Goal: Task Accomplishment & Management: Manage account settings

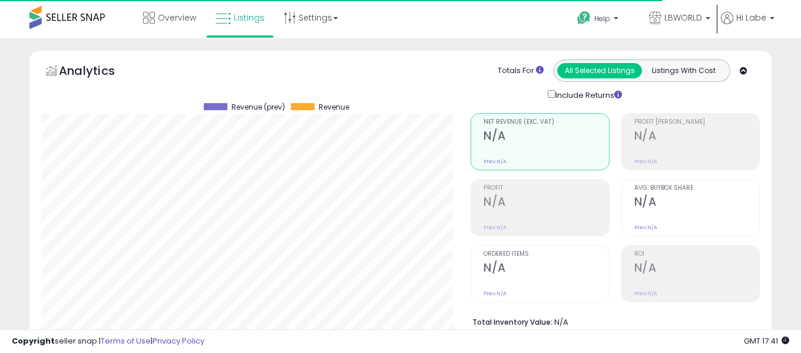
select select "**"
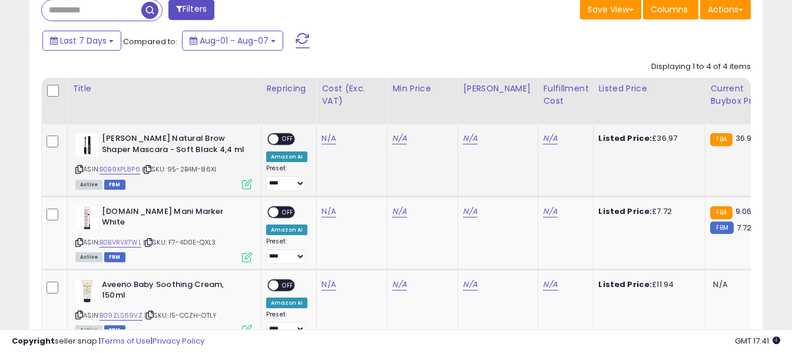
scroll to position [513, 0]
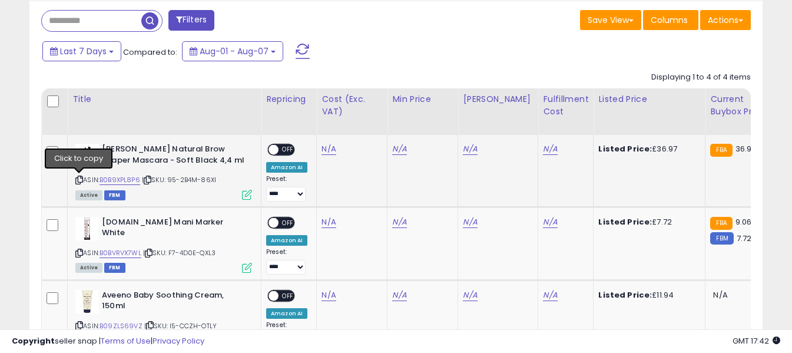
click at [78, 180] on icon at bounding box center [79, 180] width 8 height 6
click at [78, 181] on icon at bounding box center [79, 180] width 8 height 6
click at [72, 183] on td "[PERSON_NAME] Natural Brow Shaper Mascara - Soft Black 4,4 ml ASIN: B0B9XPL8P6 …" at bounding box center [165, 171] width 194 height 72
click at [81, 182] on icon at bounding box center [79, 180] width 8 height 6
click at [324, 149] on link "N/A" at bounding box center [329, 149] width 14 height 12
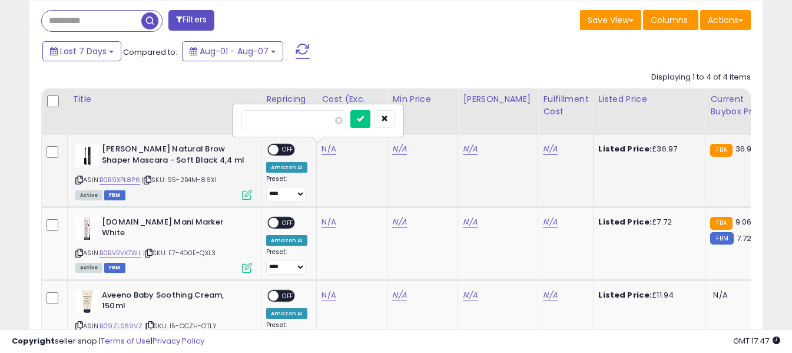
click at [312, 117] on input "number" at bounding box center [294, 120] width 105 height 20
type input "**"
click at [364, 117] on icon "submit" at bounding box center [360, 118] width 7 height 7
click at [543, 146] on link "N/A" at bounding box center [550, 149] width 14 height 12
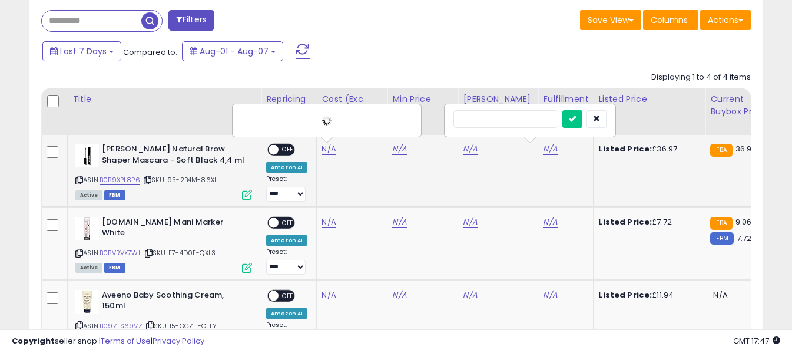
click at [510, 110] on input "text" at bounding box center [506, 119] width 105 height 18
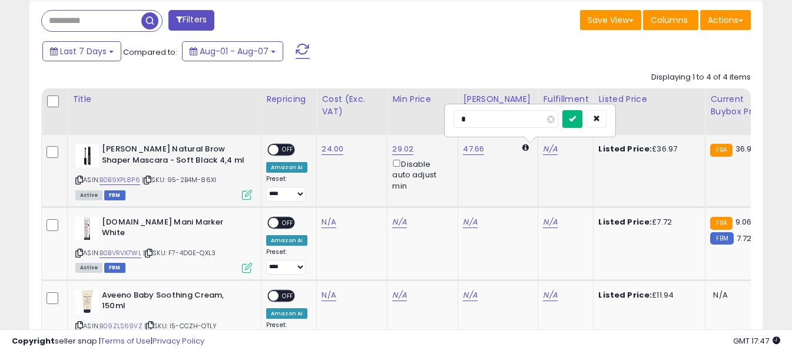
type input "*"
click at [576, 118] on icon "submit" at bounding box center [572, 118] width 7 height 7
click at [284, 150] on span "OFF" at bounding box center [288, 150] width 19 height 10
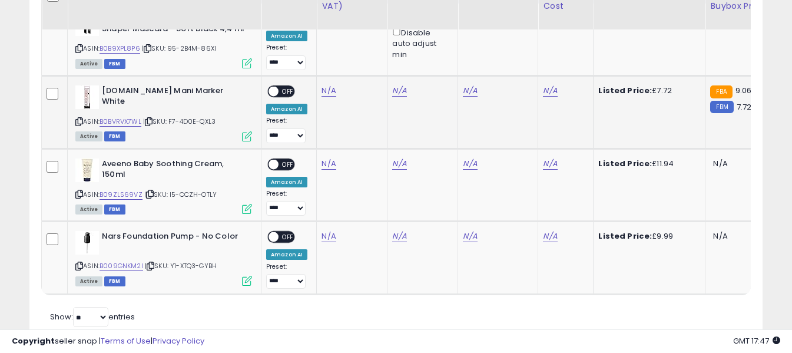
scroll to position [627, 0]
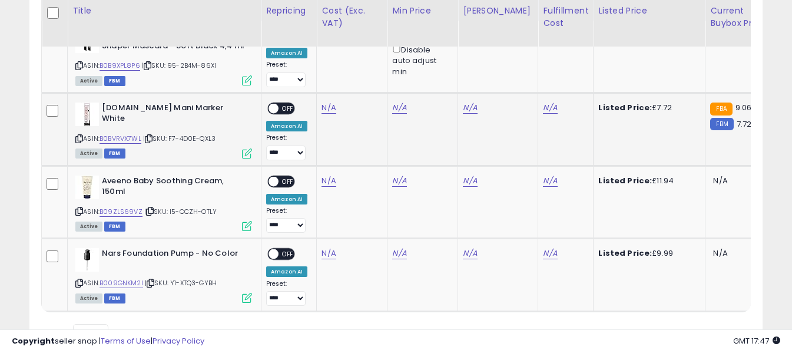
click at [80, 137] on icon at bounding box center [79, 138] width 8 height 6
click at [80, 211] on icon at bounding box center [79, 211] width 8 height 6
drag, startPoint x: 325, startPoint y: 180, endPoint x: 318, endPoint y: 174, distance: 8.4
click at [325, 114] on link "N/A" at bounding box center [329, 108] width 14 height 12
click at [309, 162] on div at bounding box center [318, 152] width 153 height 21
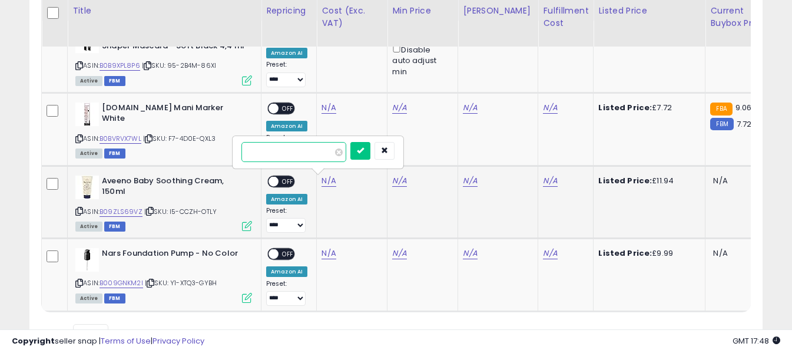
click at [306, 154] on input "number" at bounding box center [294, 152] width 105 height 20
type input "*"
click at [364, 151] on icon "submit" at bounding box center [360, 150] width 7 height 7
click at [543, 114] on link "N/A" at bounding box center [550, 108] width 14 height 12
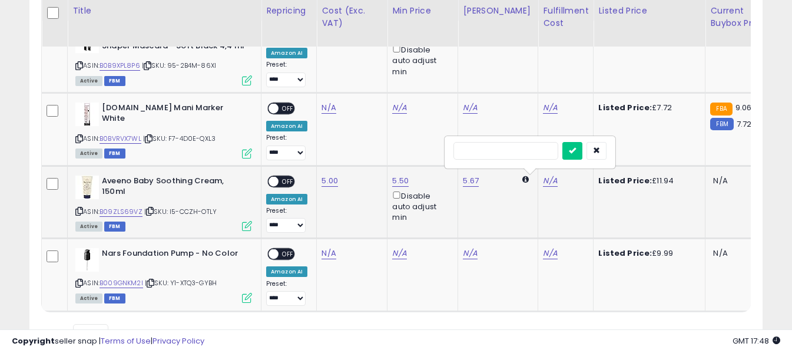
click at [531, 151] on input "text" at bounding box center [506, 151] width 105 height 18
type input "*"
click at [576, 151] on icon "submit" at bounding box center [572, 150] width 7 height 7
click at [280, 181] on span "OFF" at bounding box center [288, 181] width 19 height 10
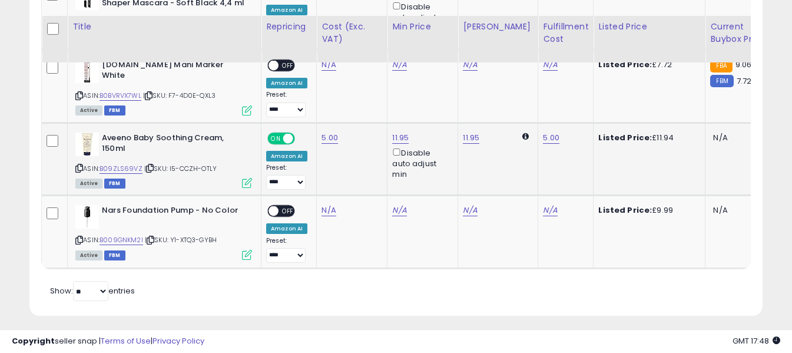
scroll to position [686, 0]
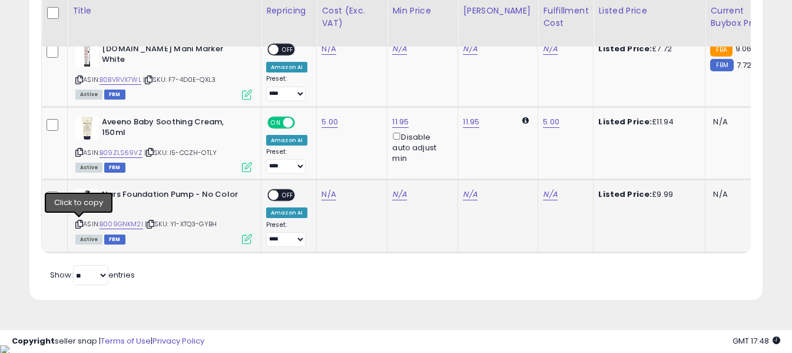
click at [80, 221] on icon at bounding box center [79, 224] width 8 height 6
click at [325, 55] on link "N/A" at bounding box center [329, 49] width 14 height 12
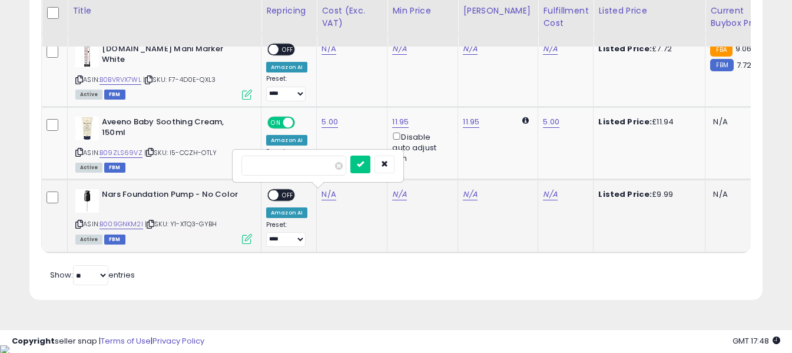
click at [311, 165] on input "number" at bounding box center [294, 166] width 105 height 20
type input "*"
click at [371, 170] on button "submit" at bounding box center [360, 165] width 20 height 18
click at [543, 55] on link "N/A" at bounding box center [550, 49] width 14 height 12
click at [528, 166] on input "text" at bounding box center [506, 165] width 105 height 18
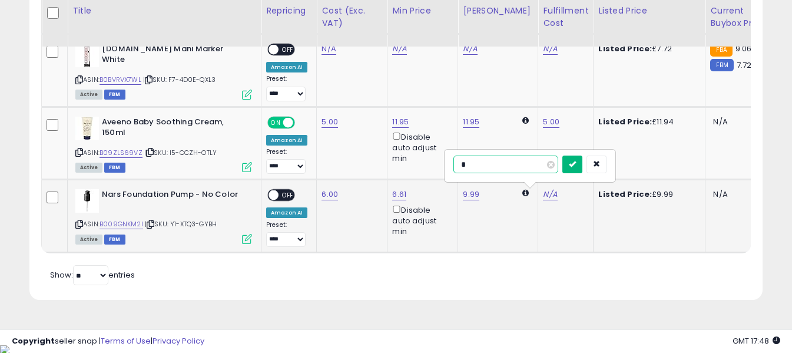
type input "*"
click at [576, 163] on icon "submit" at bounding box center [572, 163] width 7 height 7
click at [280, 196] on span "OFF" at bounding box center [288, 195] width 19 height 10
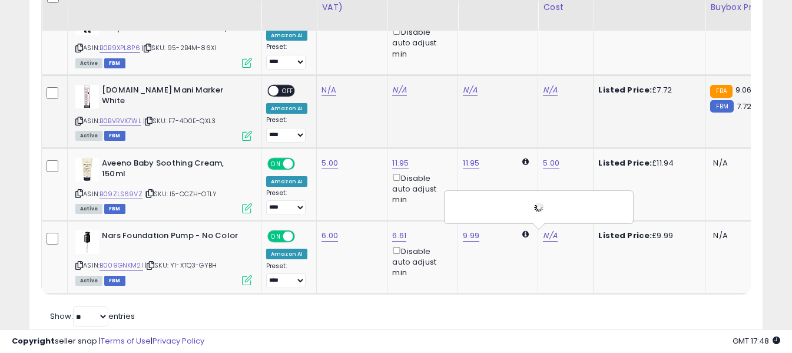
scroll to position [627, 0]
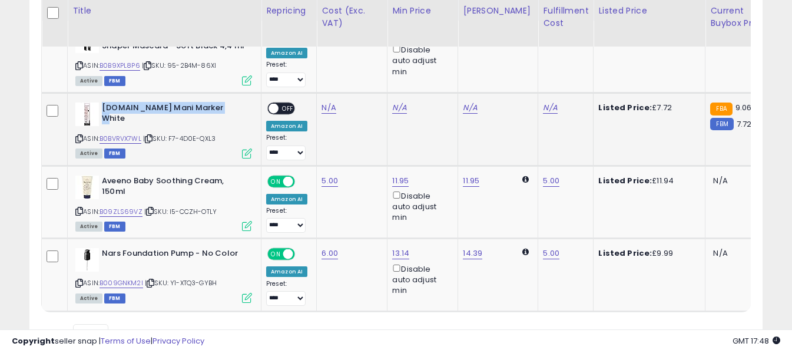
drag, startPoint x: 102, startPoint y: 107, endPoint x: 224, endPoint y: 108, distance: 121.9
click at [224, 108] on b "[DOMAIN_NAME] Mani Marker White" at bounding box center [173, 114] width 143 height 25
copy b "[DOMAIN_NAME] Mani Marker White"
click at [329, 105] on link "N/A" at bounding box center [329, 108] width 14 height 12
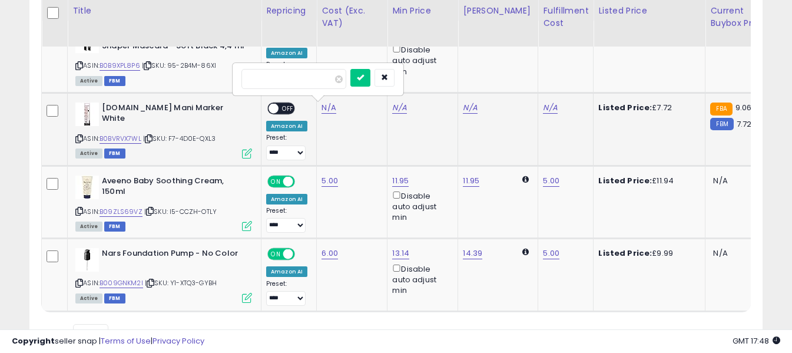
click at [311, 81] on input "number" at bounding box center [294, 79] width 105 height 20
type input "*"
click at [371, 77] on button "submit" at bounding box center [360, 78] width 20 height 18
click at [543, 105] on link "N/A" at bounding box center [550, 108] width 14 height 12
click at [529, 79] on input "text" at bounding box center [506, 78] width 105 height 18
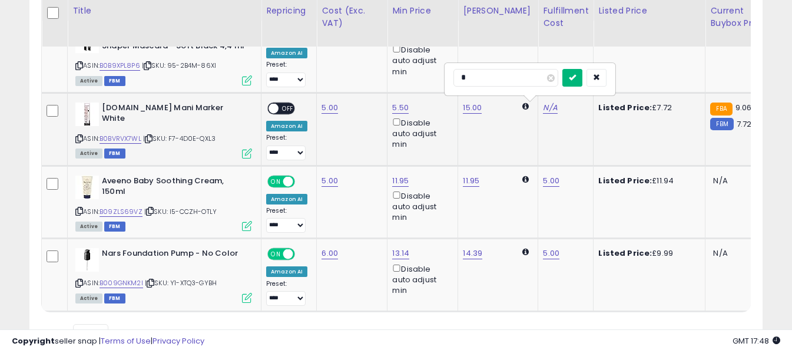
type input "*"
click at [576, 77] on icon "submit" at bounding box center [572, 77] width 7 height 7
click at [277, 105] on span at bounding box center [274, 108] width 10 height 10
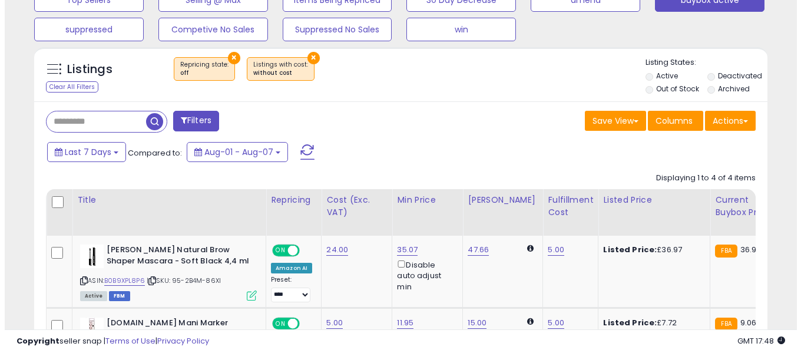
scroll to position [392, 0]
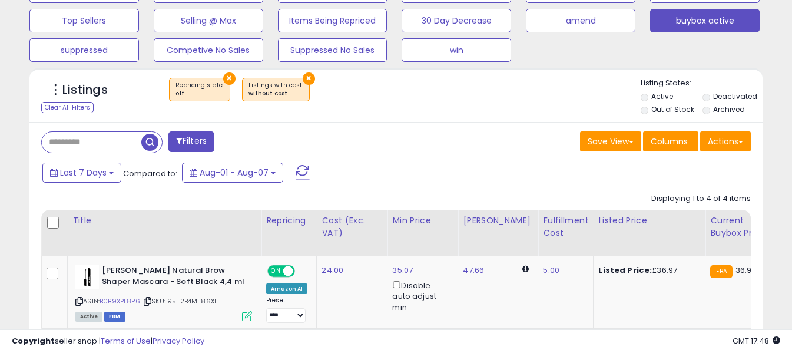
click at [301, 167] on span at bounding box center [303, 172] width 14 height 15
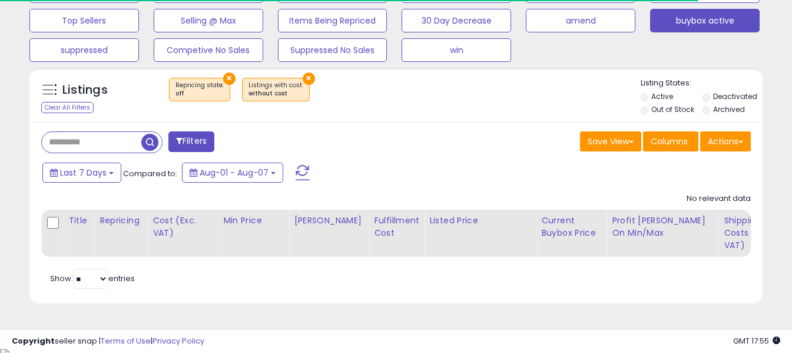
scroll to position [242, 425]
